Goal: Task Accomplishment & Management: Manage account settings

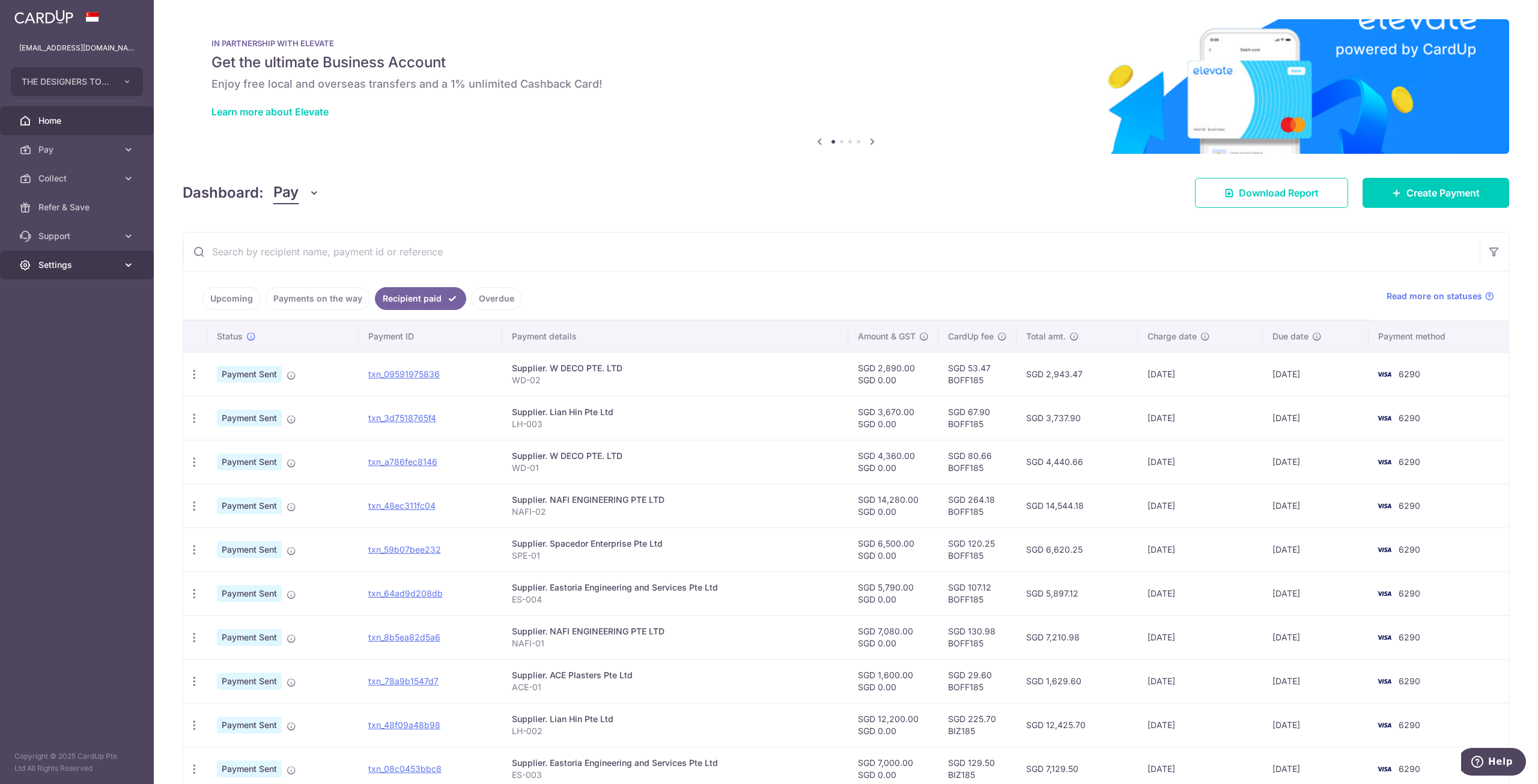
click at [71, 268] on span "Settings" at bounding box center [78, 264] width 79 height 12
click at [72, 327] on span "Logout" at bounding box center [78, 322] width 79 height 12
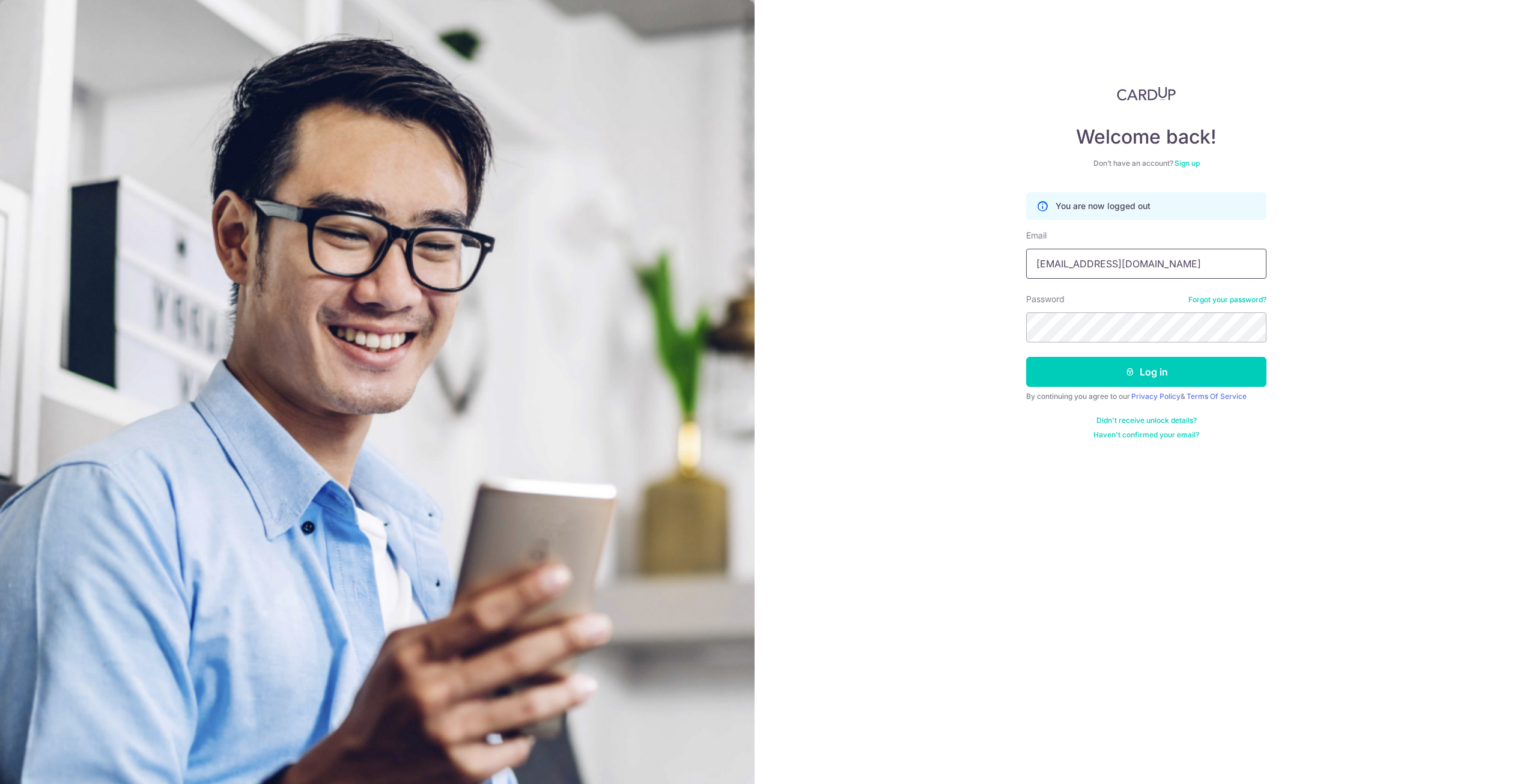
drag, startPoint x: 1158, startPoint y: 263, endPoint x: 844, endPoint y: 282, distance: 314.6
click at [844, 283] on div "Welcome back! Don’t have an account? Sign up You are now logged out Email xavie…" at bounding box center [1146, 392] width 783 height 784
type input "xavier@tdtdc.com.sg"
click at [1173, 371] on button "Log in" at bounding box center [1146, 372] width 240 height 30
